Goal: Task Accomplishment & Management: Complete application form

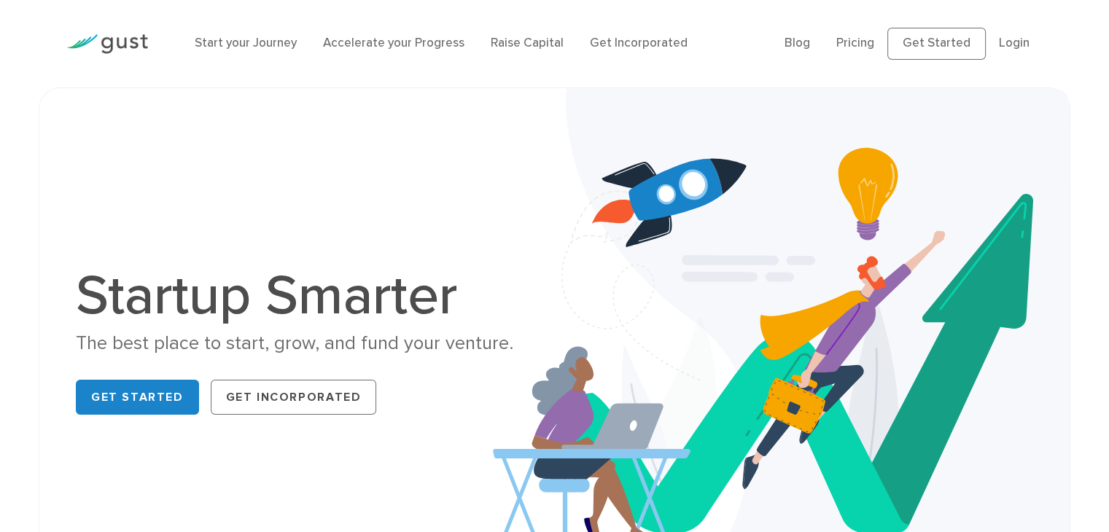
click at [114, 47] on img at bounding box center [107, 44] width 82 height 20
drag, startPoint x: 99, startPoint y: 290, endPoint x: 170, endPoint y: 290, distance: 70.7
click at [176, 290] on h1 "Startup Smarter" at bounding box center [309, 295] width 467 height 55
click at [106, 300] on h1 "Startup Smarter" at bounding box center [309, 295] width 467 height 55
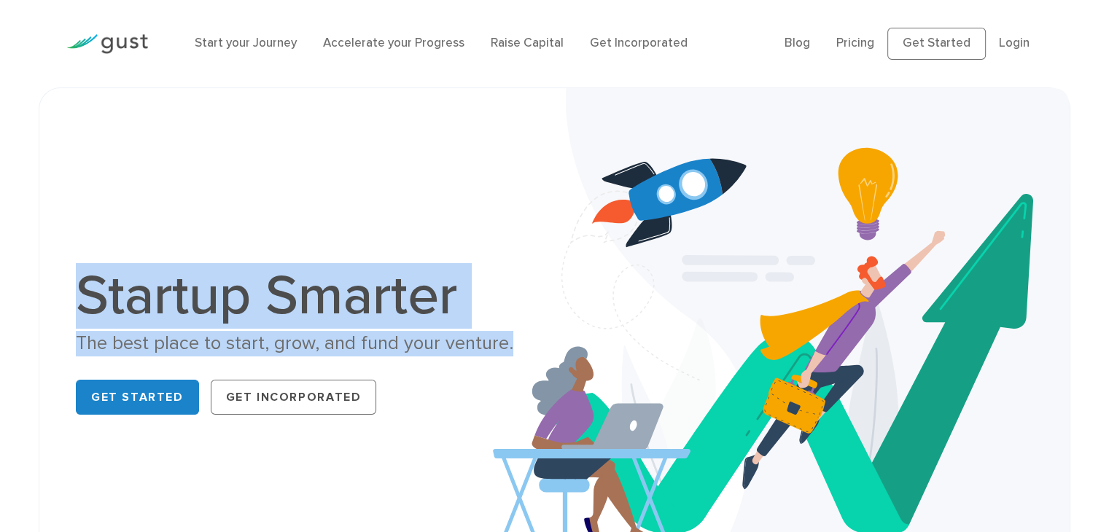
drag, startPoint x: 88, startPoint y: 308, endPoint x: 531, endPoint y: 351, distance: 444.7
click at [531, 351] on div "Startup Smarter The best place to start, grow, and fund your venture. Get Start…" at bounding box center [309, 344] width 467 height 152
click at [533, 331] on div "The best place to start, grow, and fund your venture." at bounding box center [309, 344] width 467 height 26
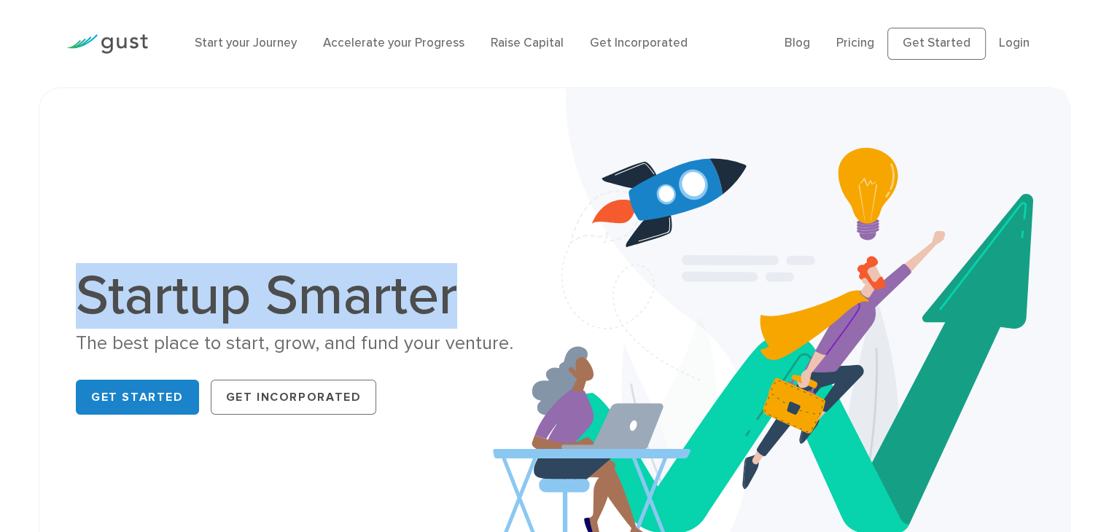
drag, startPoint x: 456, startPoint y: 307, endPoint x: 77, endPoint y: 306, distance: 379.2
click at [71, 319] on div "Startup Smarter The best place to start, grow, and fund your venture. Get Start…" at bounding box center [309, 344] width 489 height 152
click at [281, 246] on div "Startup Smarter The best place to start, grow, and fund your venture. Get Start…" at bounding box center [554, 345] width 979 height 440
click at [344, 268] on h1 "Startup Smarter" at bounding box center [309, 295] width 467 height 55
click at [342, 269] on h1 "Startup Smarter" at bounding box center [309, 295] width 467 height 55
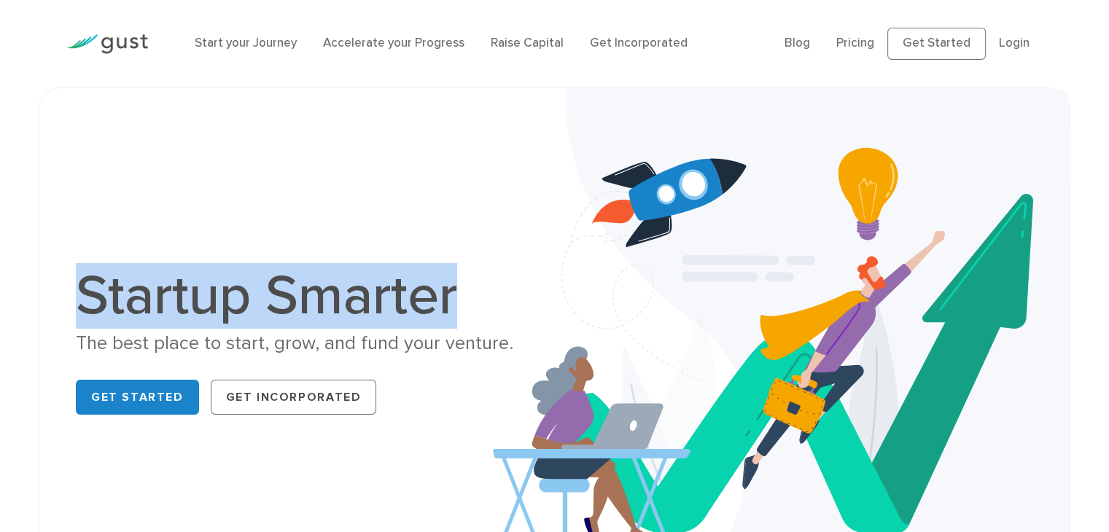
click at [341, 284] on h1 "Startup Smarter" at bounding box center [309, 295] width 467 height 55
click at [210, 299] on h1 "Startup Smarter" at bounding box center [309, 295] width 467 height 55
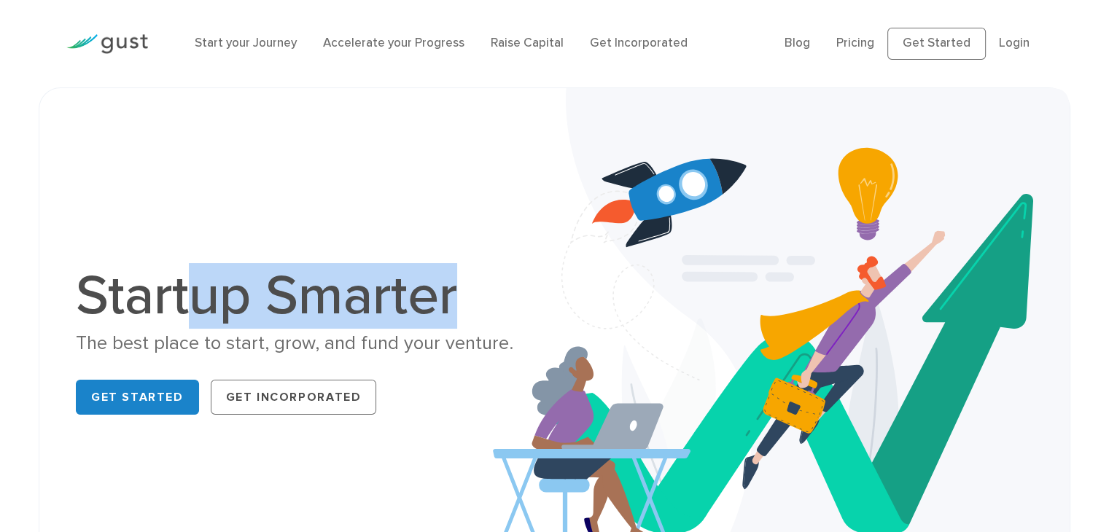
drag, startPoint x: 190, startPoint y: 301, endPoint x: 501, endPoint y: 281, distance: 312.1
click at [525, 285] on h1 "Startup Smarter" at bounding box center [309, 295] width 467 height 55
drag, startPoint x: 482, startPoint y: 232, endPoint x: 477, endPoint y: 215, distance: 17.5
click at [482, 231] on div "Startup Smarter The best place to start, grow, and fund your venture. Get Start…" at bounding box center [554, 345] width 979 height 440
click at [522, 109] on img at bounding box center [781, 344] width 577 height 513
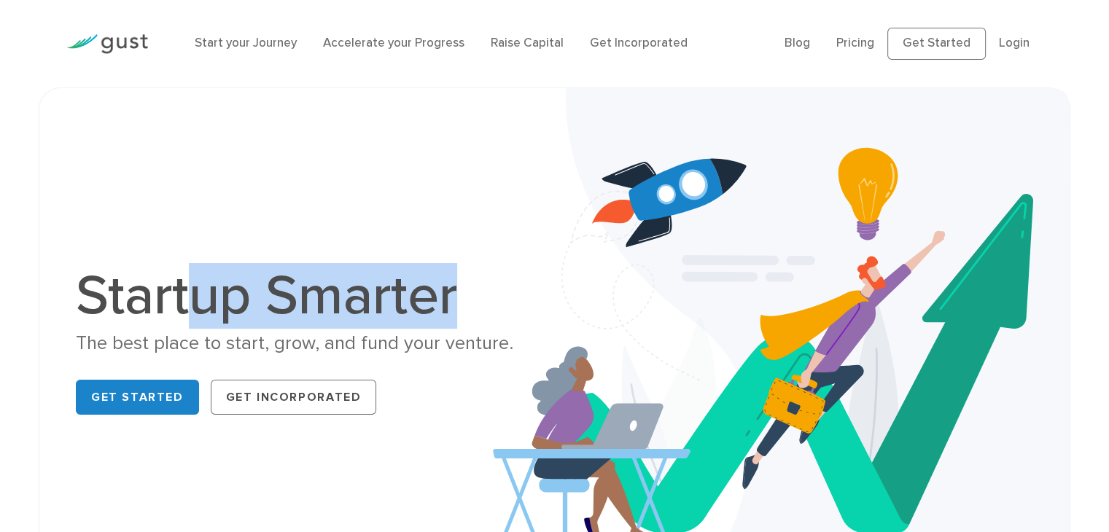
click at [263, 292] on h1 "Startup Smarter" at bounding box center [309, 295] width 467 height 55
click at [300, 203] on div "Startup Smarter The best place to start, grow, and fund your venture. Get Start…" at bounding box center [554, 345] width 979 height 440
click at [254, 289] on h1 "Startup Smarter" at bounding box center [309, 295] width 467 height 55
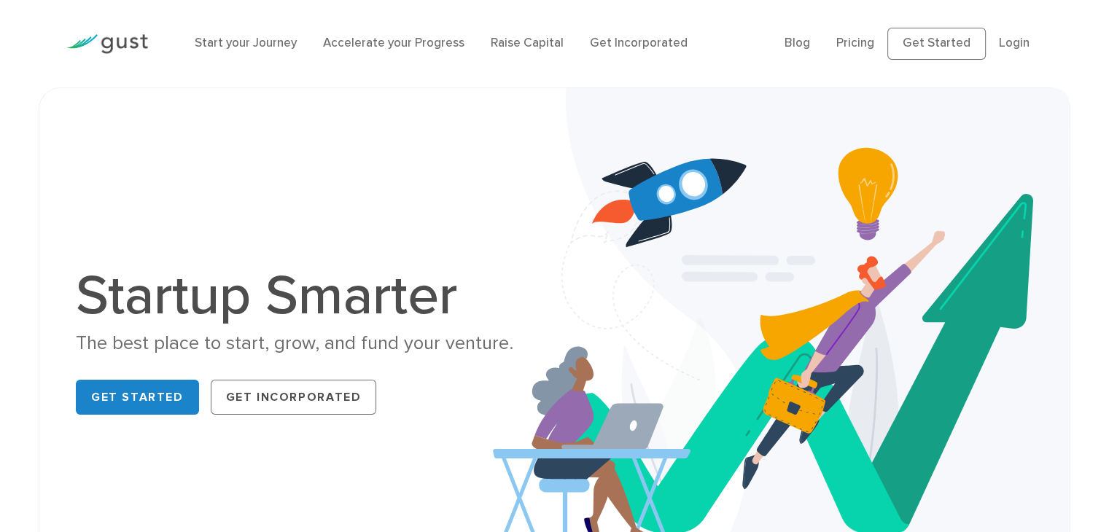
click at [153, 290] on h1 "Startup Smarter" at bounding box center [309, 295] width 467 height 55
click at [223, 49] on link "Start your Journey" at bounding box center [246, 43] width 102 height 15
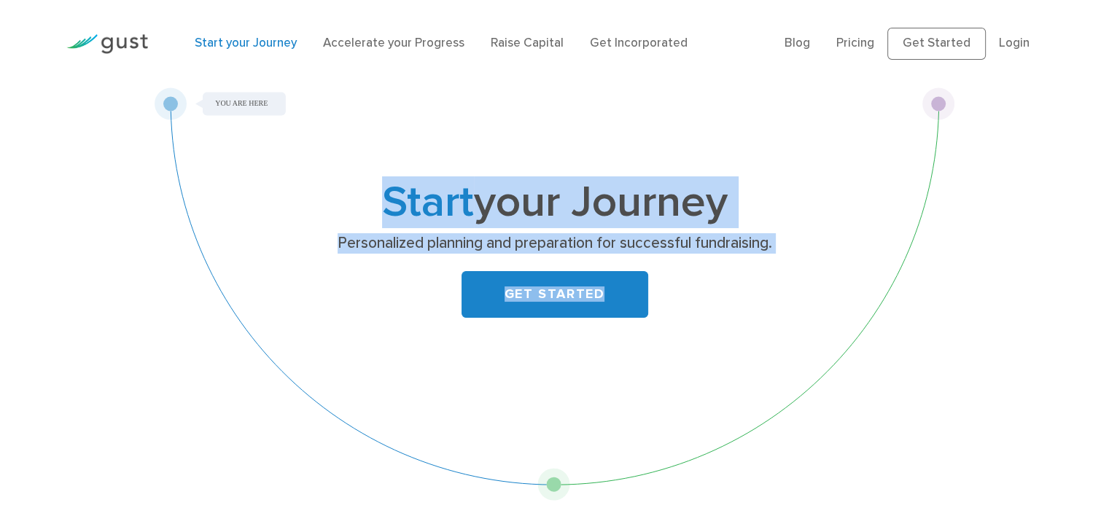
drag, startPoint x: 166, startPoint y: 106, endPoint x: 600, endPoint y: 323, distance: 485.3
click at [525, 341] on div "Start your Journey Personalized planning and preparation for successful fundrai…" at bounding box center [555, 294] width 801 height 413
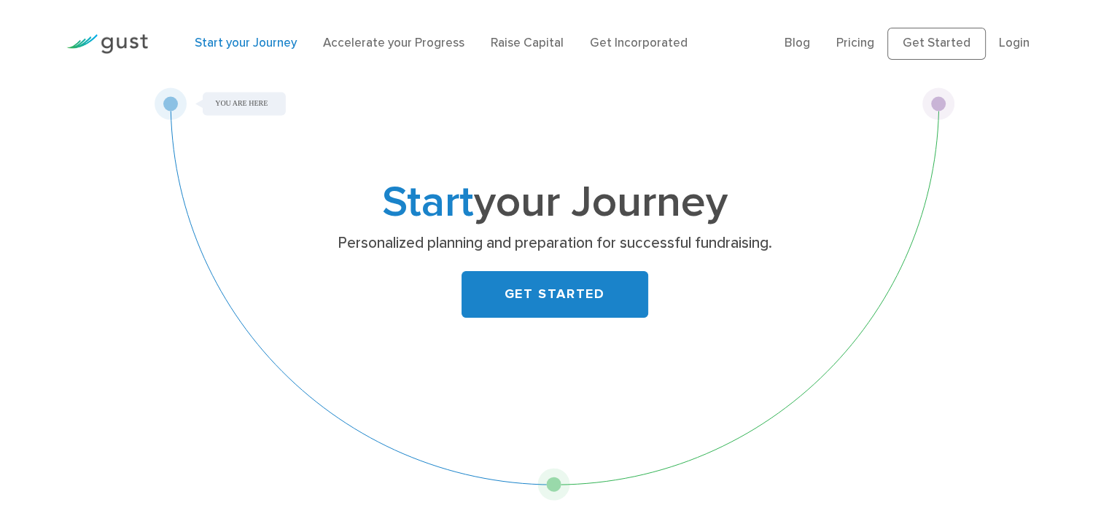
drag, startPoint x: 360, startPoint y: 203, endPoint x: 815, endPoint y: 220, distance: 455.3
click at [815, 220] on h1 "Start your Journey" at bounding box center [555, 203] width 576 height 40
click at [808, 237] on p "Personalized planning and preparation for successful fundraising." at bounding box center [554, 243] width 565 height 20
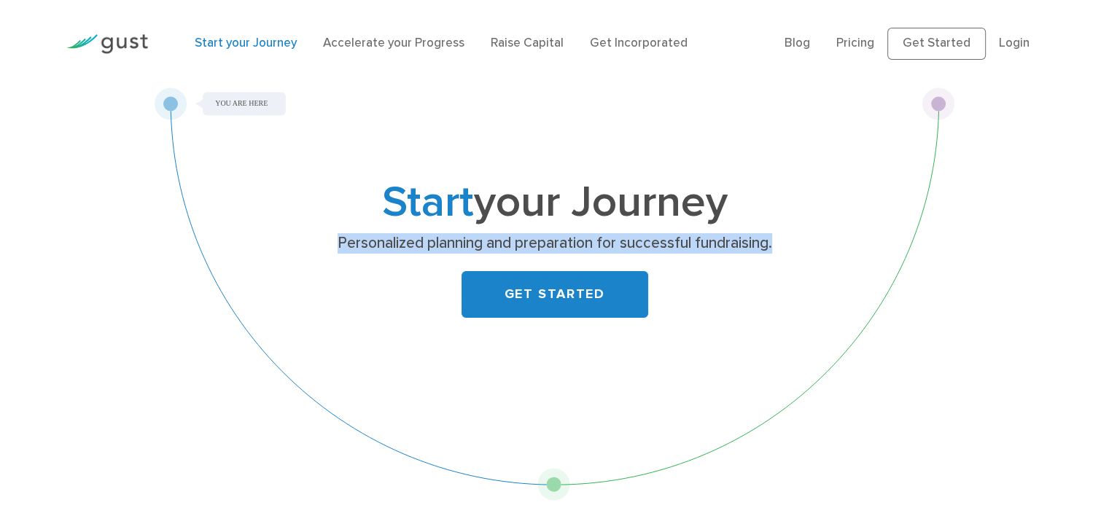
drag, startPoint x: 650, startPoint y: 250, endPoint x: 326, endPoint y: 244, distance: 324.6
click at [326, 244] on p "Personalized planning and preparation for successful fundraising." at bounding box center [554, 243] width 565 height 20
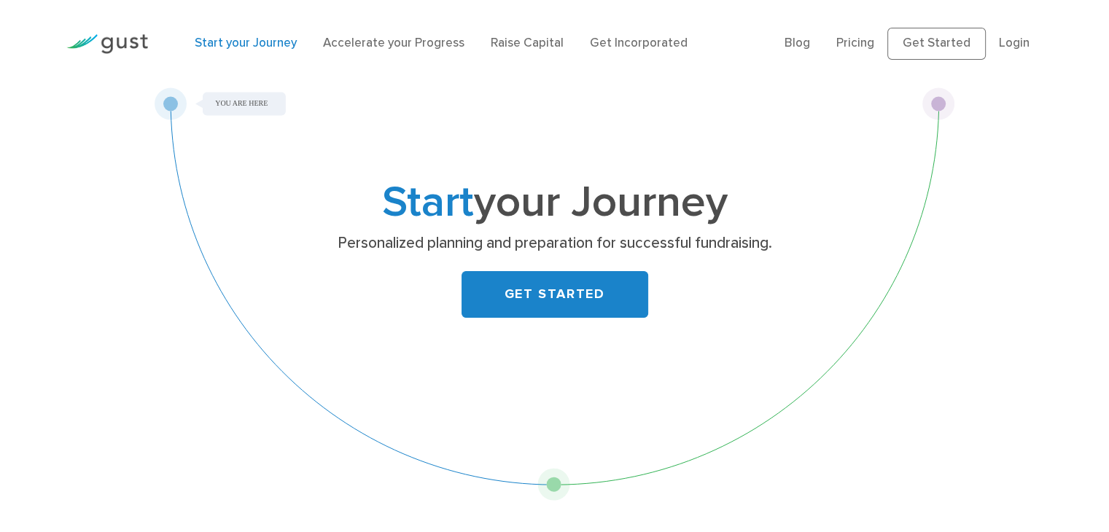
click at [406, 298] on div "GET STARTED" at bounding box center [555, 294] width 576 height 47
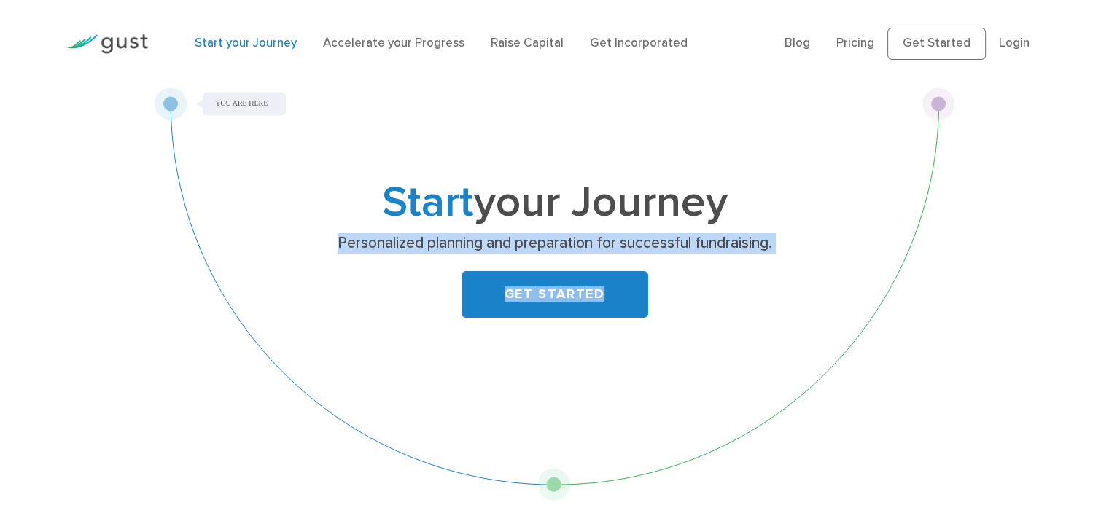
drag, startPoint x: 322, startPoint y: 249, endPoint x: 765, endPoint y: 257, distance: 442.7
click at [765, 257] on div "Start your Journey Personalized planning and preparation for successful fundrai…" at bounding box center [555, 262] width 576 height 159
click at [836, 249] on p "Personalized planning and preparation for successful fundraising." at bounding box center [554, 243] width 565 height 20
click at [808, 226] on div "Start your Journey Personalized planning and preparation for successful fundrai…" at bounding box center [555, 262] width 576 height 159
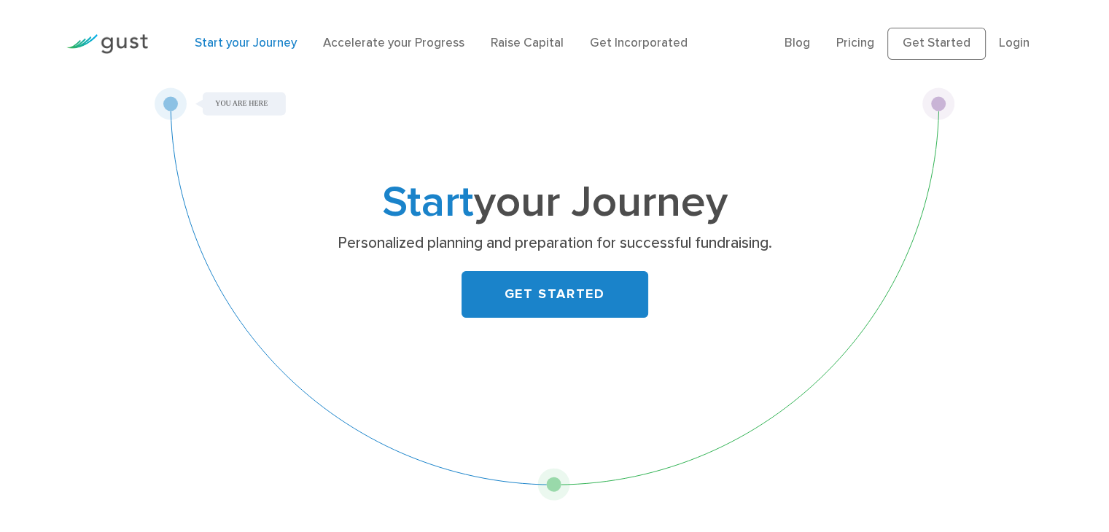
drag, startPoint x: 718, startPoint y: 405, endPoint x: 697, endPoint y: 408, distance: 20.5
click at [717, 405] on div "Start your Journey Personalized planning and preparation for successful fundrai…" at bounding box center [555, 294] width 801 height 413
click at [344, 245] on p "Personalized planning and preparation for successful fundraising." at bounding box center [554, 243] width 565 height 20
click at [324, 243] on p "Personalized planning and preparation for successful fundraising." at bounding box center [554, 243] width 565 height 20
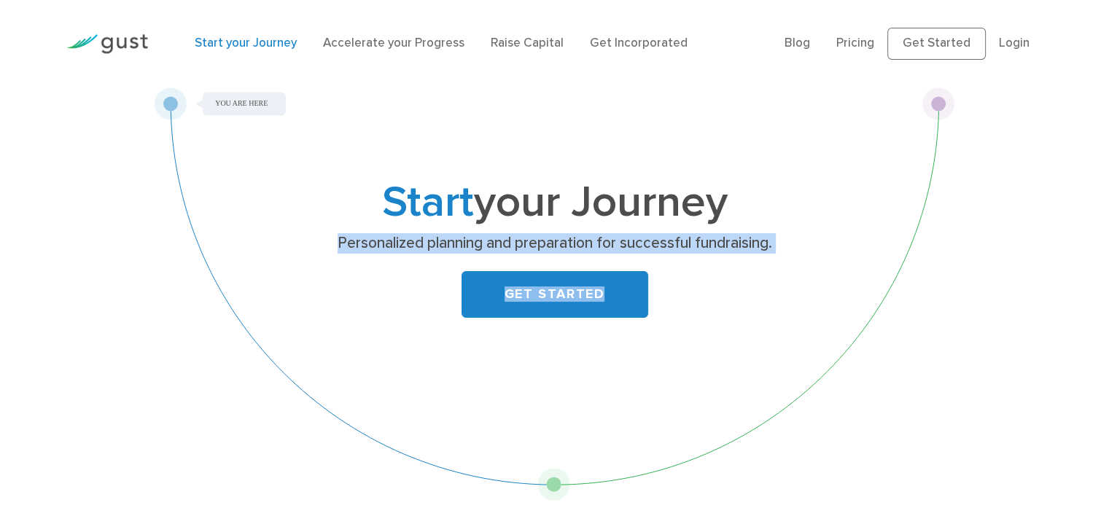
drag, startPoint x: 333, startPoint y: 247, endPoint x: 780, endPoint y: 254, distance: 447.8
click at [780, 254] on div "Start your Journey Personalized planning and preparation for successful fundrai…" at bounding box center [555, 262] width 576 height 159
drag, startPoint x: 788, startPoint y: 249, endPoint x: 721, endPoint y: 263, distance: 68.7
click at [788, 249] on p "Personalized planning and preparation for successful fundraising." at bounding box center [554, 243] width 565 height 20
click at [268, 273] on div "GET STARTED" at bounding box center [555, 294] width 576 height 47
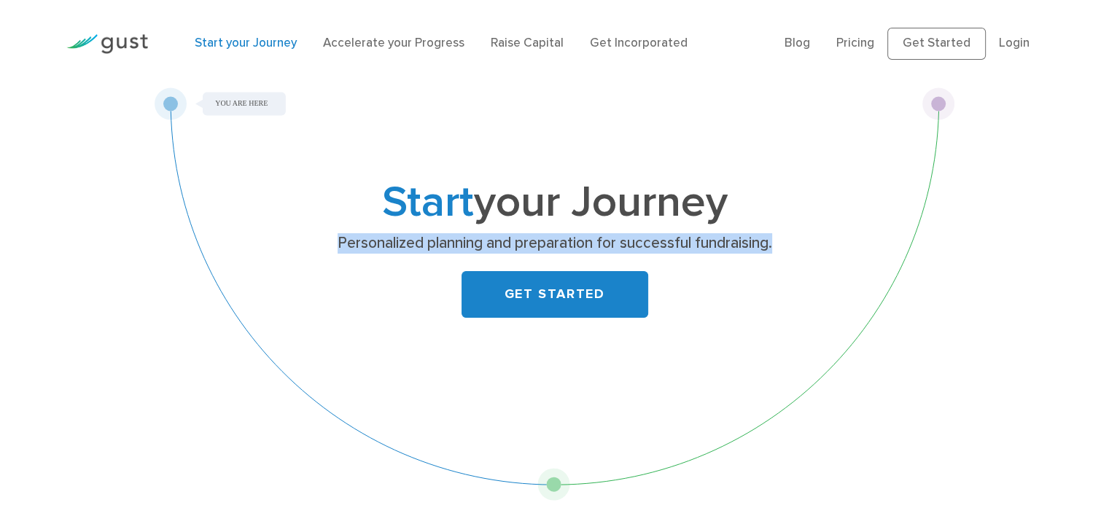
drag, startPoint x: 333, startPoint y: 243, endPoint x: 774, endPoint y: 237, distance: 441.2
click at [775, 239] on p "Personalized planning and preparation for successful fundraising." at bounding box center [554, 243] width 565 height 20
drag, startPoint x: 688, startPoint y: 214, endPoint x: 345, endPoint y: 220, distance: 343.5
click at [348, 225] on div "Start your Journey Personalized planning and preparation for successful fundrai…" at bounding box center [555, 262] width 576 height 159
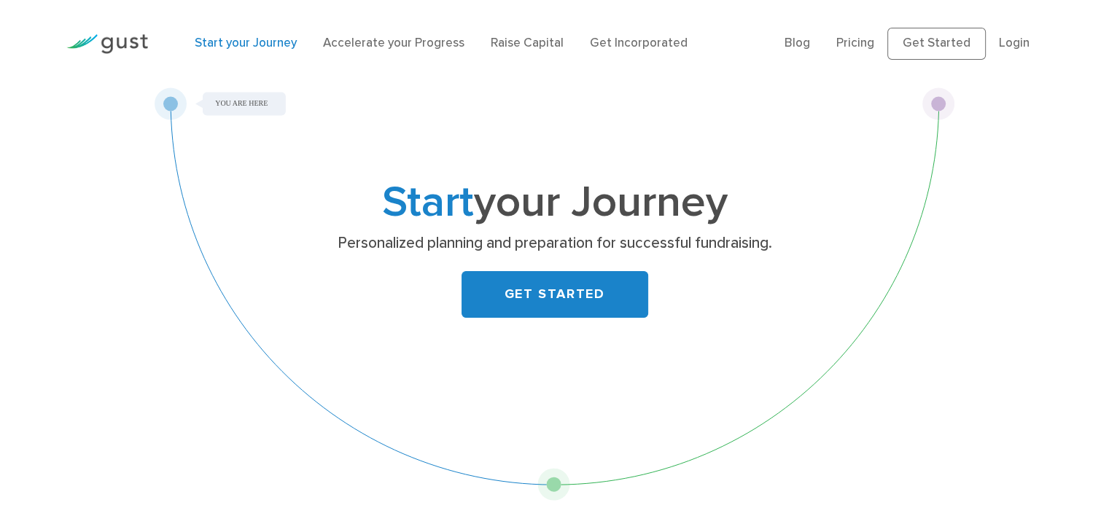
drag, startPoint x: 351, startPoint y: 205, endPoint x: 320, endPoint y: 196, distance: 31.9
click at [351, 204] on h1 "Start your Journey" at bounding box center [555, 203] width 576 height 40
drag, startPoint x: 274, startPoint y: 93, endPoint x: 214, endPoint y: 96, distance: 59.9
click at [214, 96] on div "Start your Journey Personalized planning and preparation for successful fundrai…" at bounding box center [555, 294] width 801 height 413
click at [260, 109] on div "Start your Journey Personalized planning and preparation for successful fundrai…" at bounding box center [555, 294] width 801 height 413
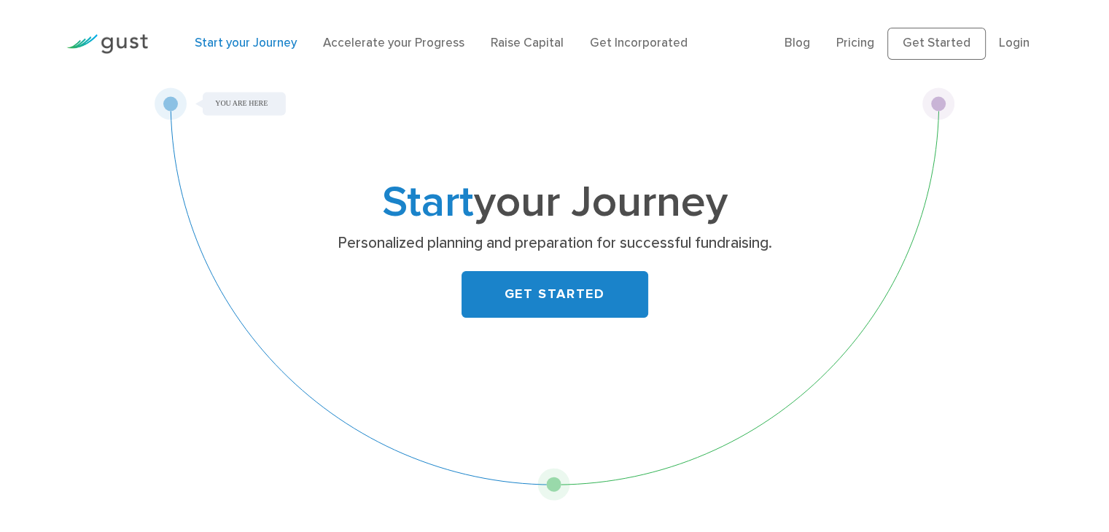
click at [242, 105] on div "Start your Journey Personalized planning and preparation for successful fundrai…" at bounding box center [555, 294] width 801 height 413
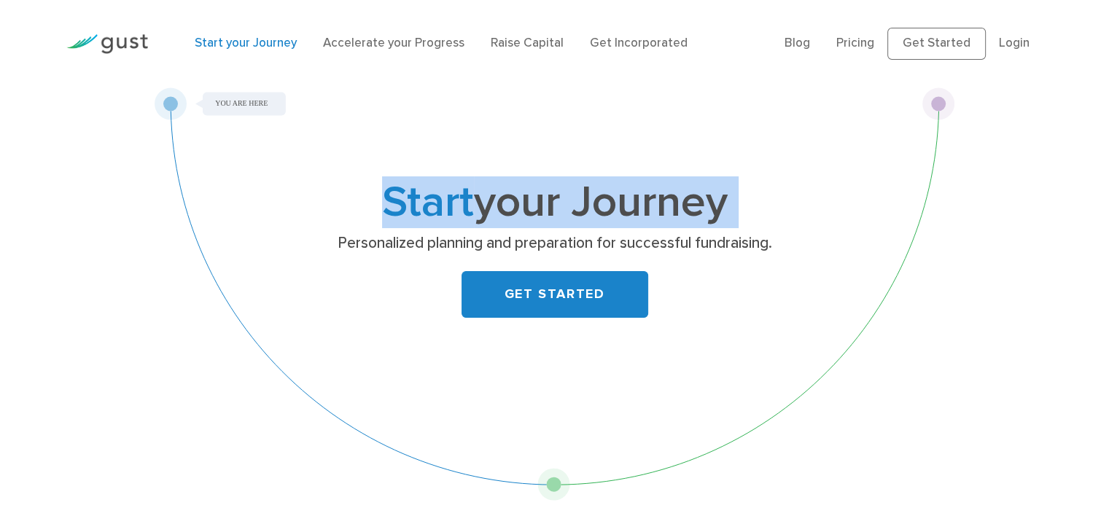
click at [240, 105] on div "Start your Journey Personalized planning and preparation for successful fundrai…" at bounding box center [555, 294] width 801 height 413
drag, startPoint x: 239, startPoint y: 104, endPoint x: 239, endPoint y: 94, distance: 10.2
click at [239, 104] on div "Start your Journey Personalized planning and preparation for successful fundrai…" at bounding box center [555, 294] width 801 height 413
click at [239, 94] on div "Start your Journey Personalized planning and preparation for successful fundrai…" at bounding box center [555, 294] width 801 height 413
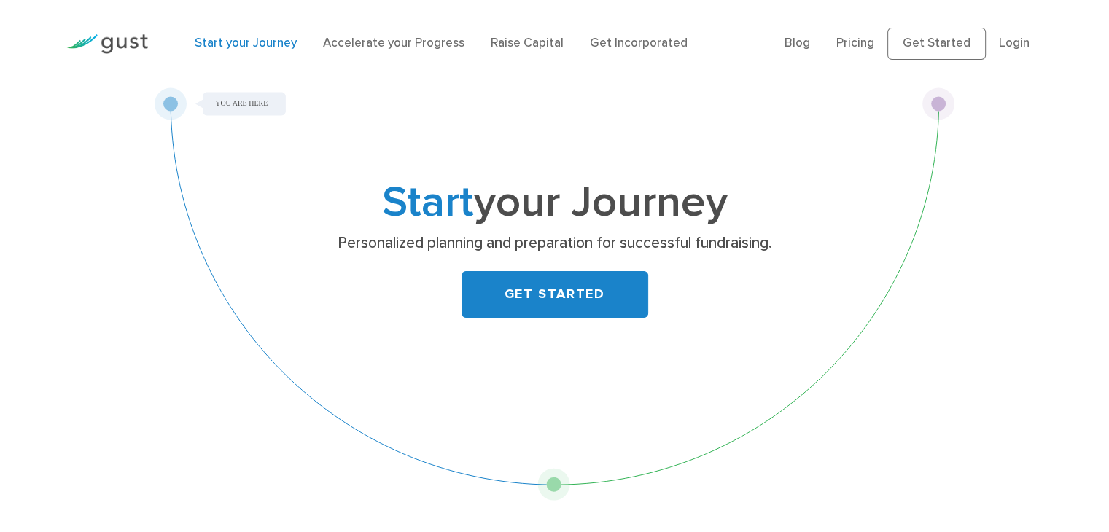
drag, startPoint x: 257, startPoint y: 244, endPoint x: 287, endPoint y: 238, distance: 30.3
click at [260, 244] on div "Start your Journey Personalized planning and preparation for successful fundrai…" at bounding box center [555, 294] width 801 height 413
drag, startPoint x: 741, startPoint y: 176, endPoint x: 747, endPoint y: 167, distance: 10.9
click at [741, 174] on div "Start your Journey Personalized planning and preparation for successful fundrai…" at bounding box center [555, 294] width 801 height 413
drag, startPoint x: 936, startPoint y: 60, endPoint x: 933, endPoint y: 44, distance: 16.2
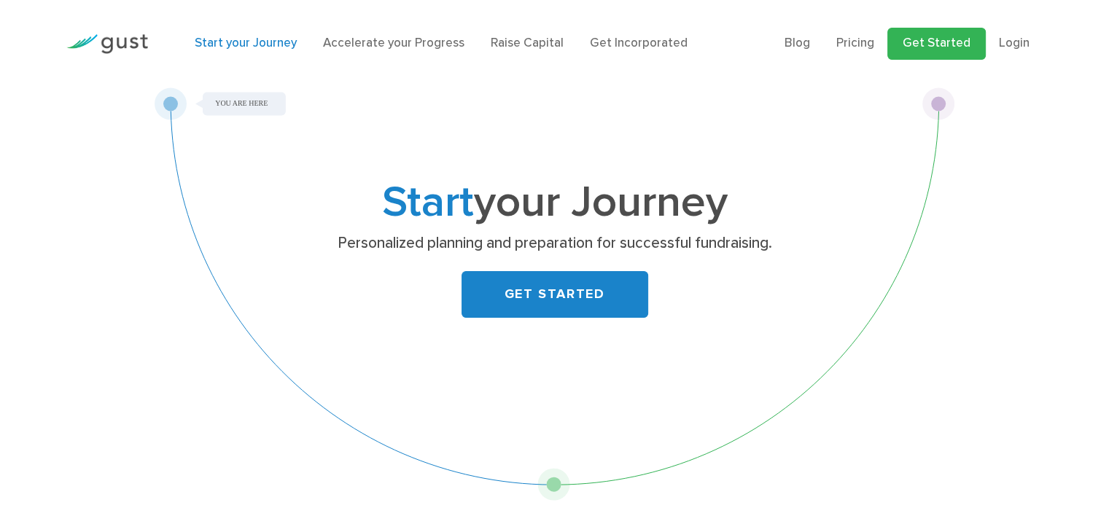
click at [936, 55] on div "Blog FAQ Pricing Get Started Login Login" at bounding box center [914, 43] width 280 height 61
click at [984, 22] on div "Blog FAQ Pricing Get Started Login Login" at bounding box center [914, 43] width 280 height 61
click at [980, 52] on link "Get Started" at bounding box center [937, 44] width 98 height 32
